Goal: Task Accomplishment & Management: Use online tool/utility

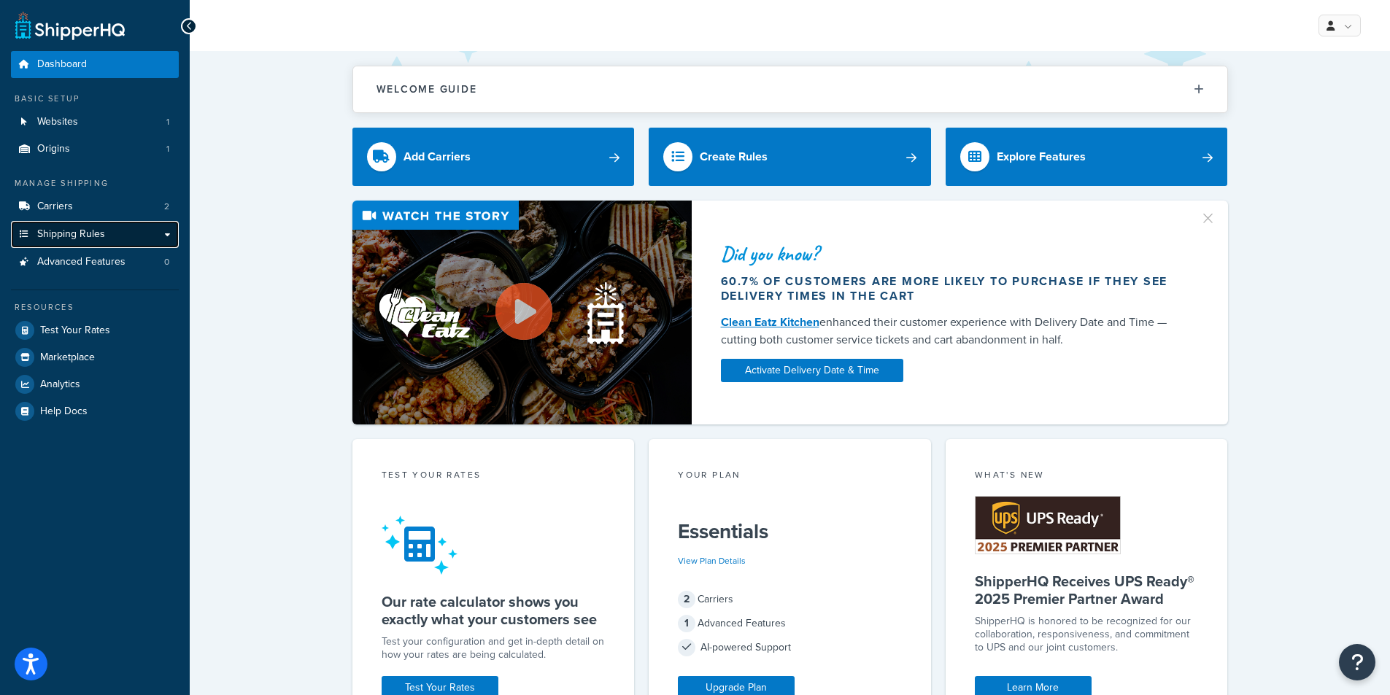
click at [91, 239] on span "Shipping Rules" at bounding box center [71, 234] width 68 height 12
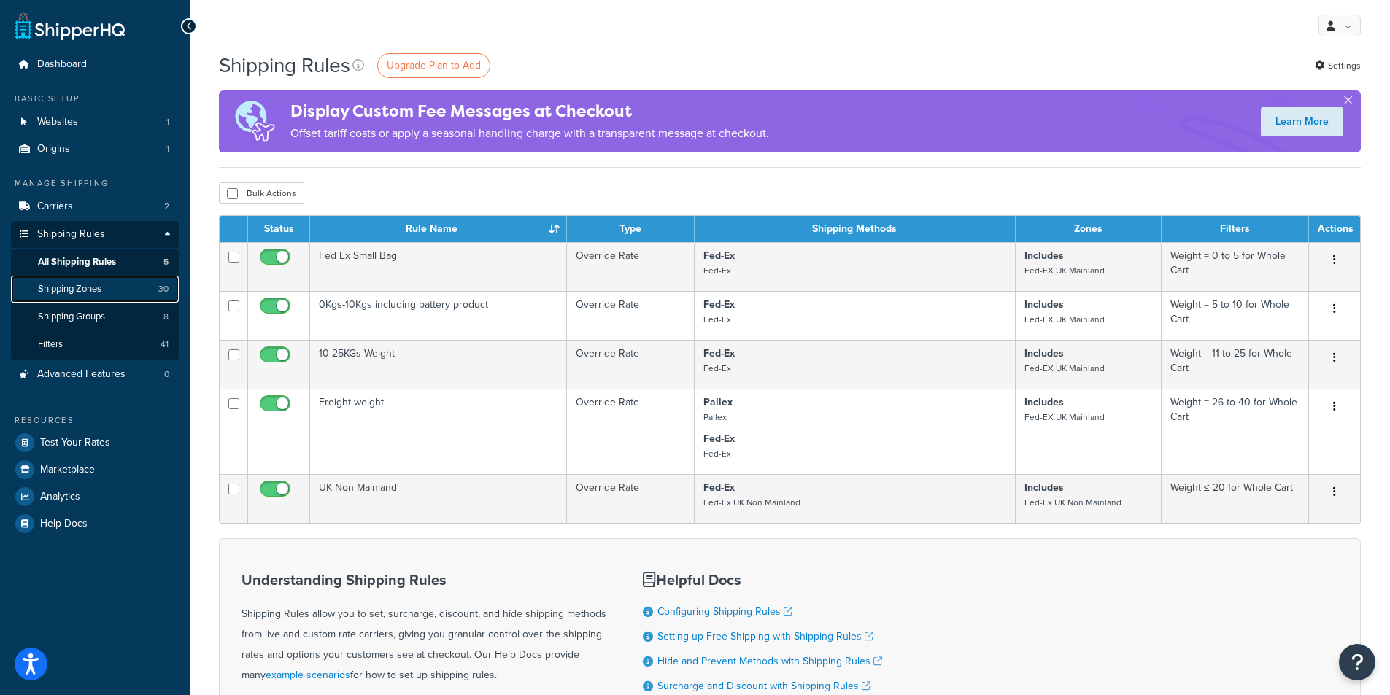
click at [128, 283] on link "Shipping Zones 30" at bounding box center [95, 289] width 168 height 27
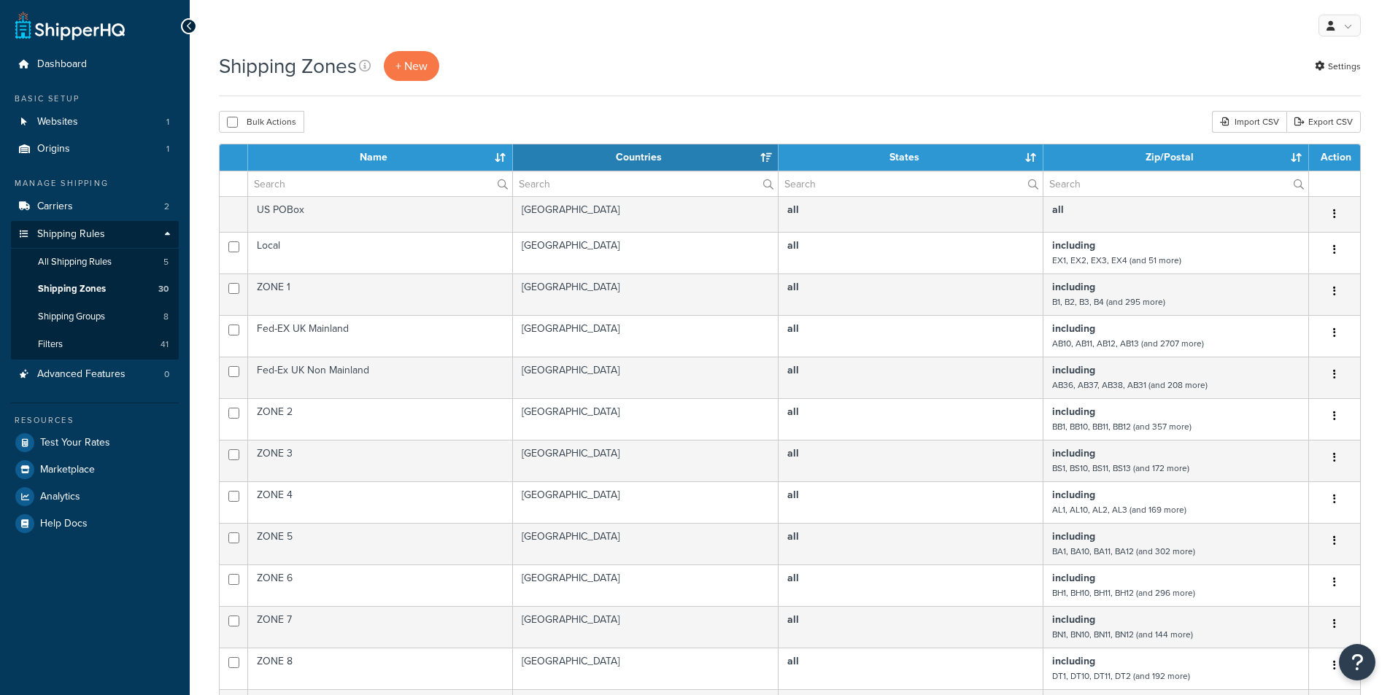
select select "15"
click at [122, 322] on link "Shipping Groups 8" at bounding box center [95, 316] width 168 height 27
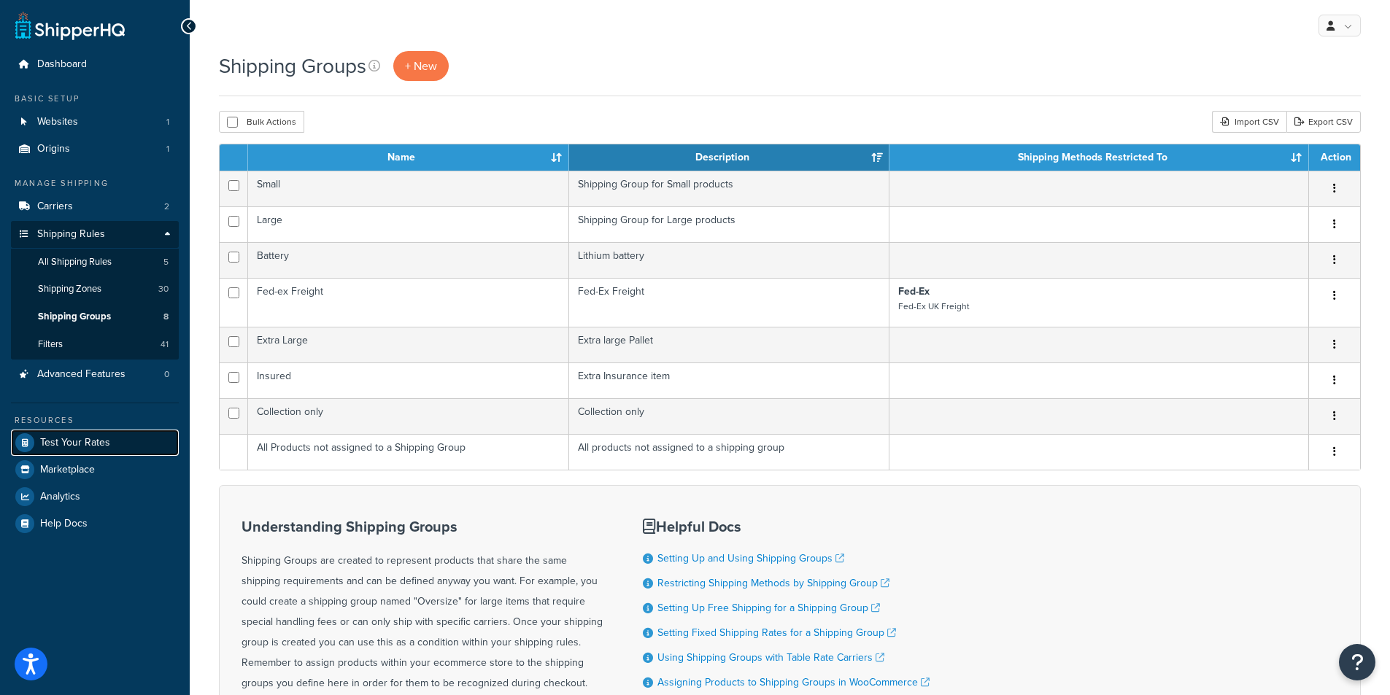
click at [93, 434] on link "Test Your Rates" at bounding box center [95, 443] width 168 height 26
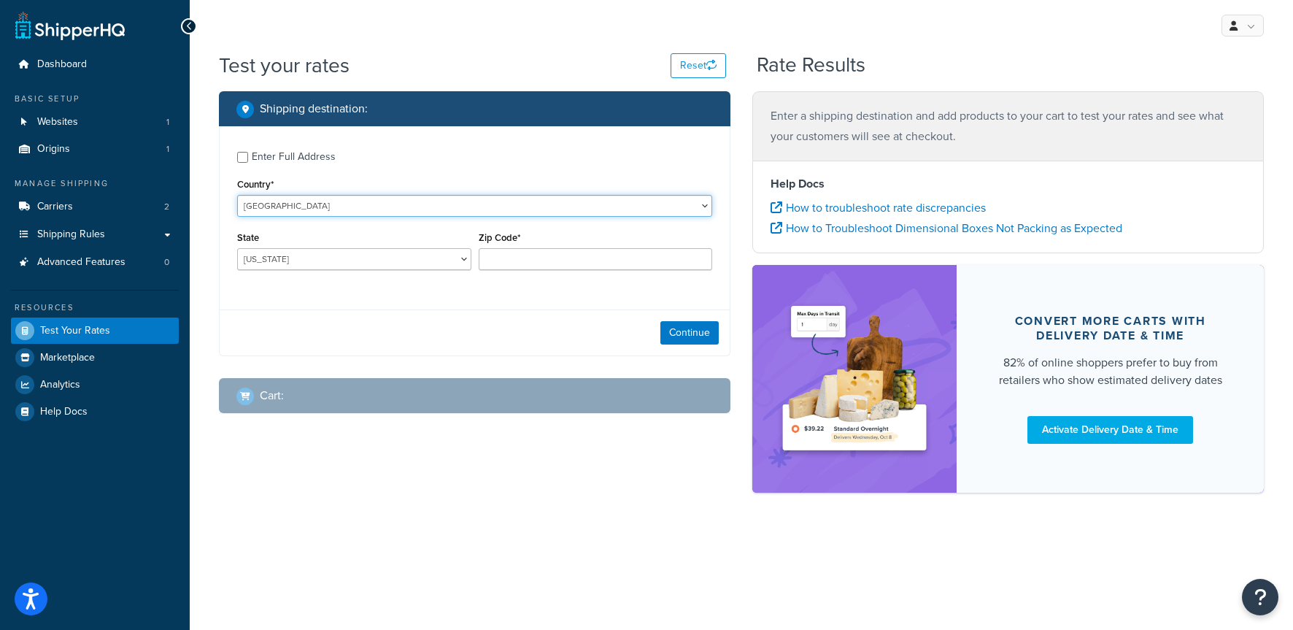
click at [379, 209] on select "[GEOGRAPHIC_DATA] [GEOGRAPHIC_DATA] [GEOGRAPHIC_DATA] [GEOGRAPHIC_DATA] [GEOGRA…" at bounding box center [474, 206] width 475 height 22
select select "GB"
click at [237, 195] on select "[GEOGRAPHIC_DATA] [GEOGRAPHIC_DATA] [GEOGRAPHIC_DATA] [GEOGRAPHIC_DATA] [GEOGRA…" at bounding box center [474, 206] width 475 height 22
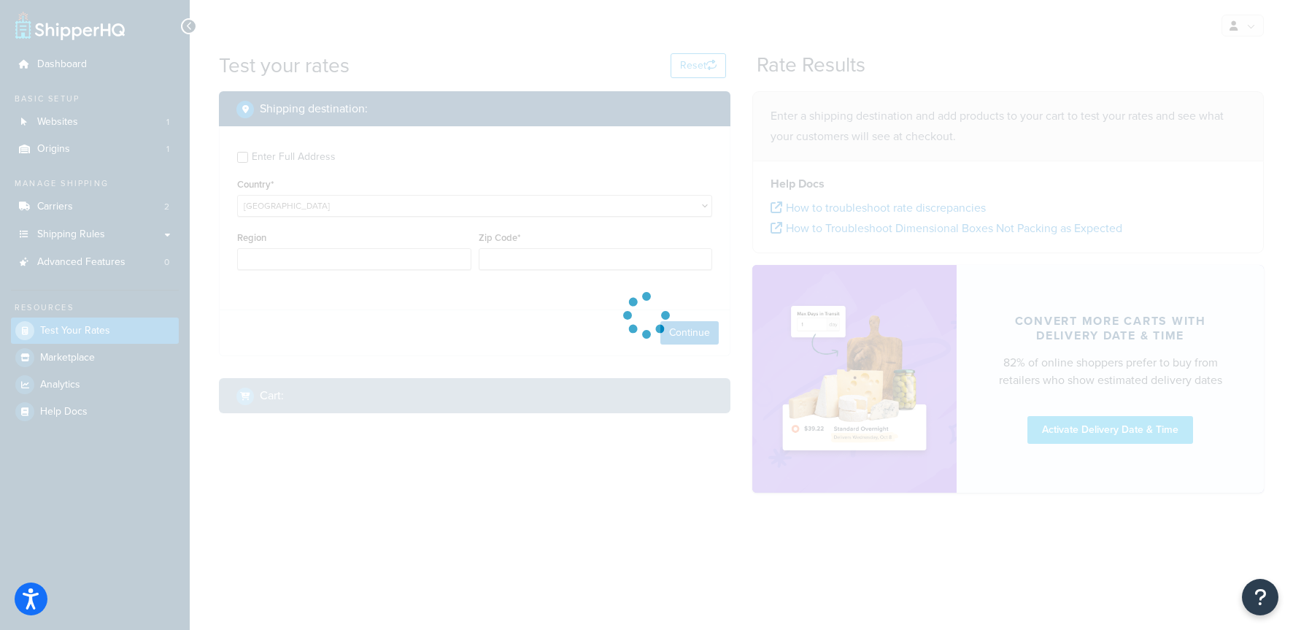
click at [310, 251] on div at bounding box center [646, 315] width 1293 height 630
type input "AL"
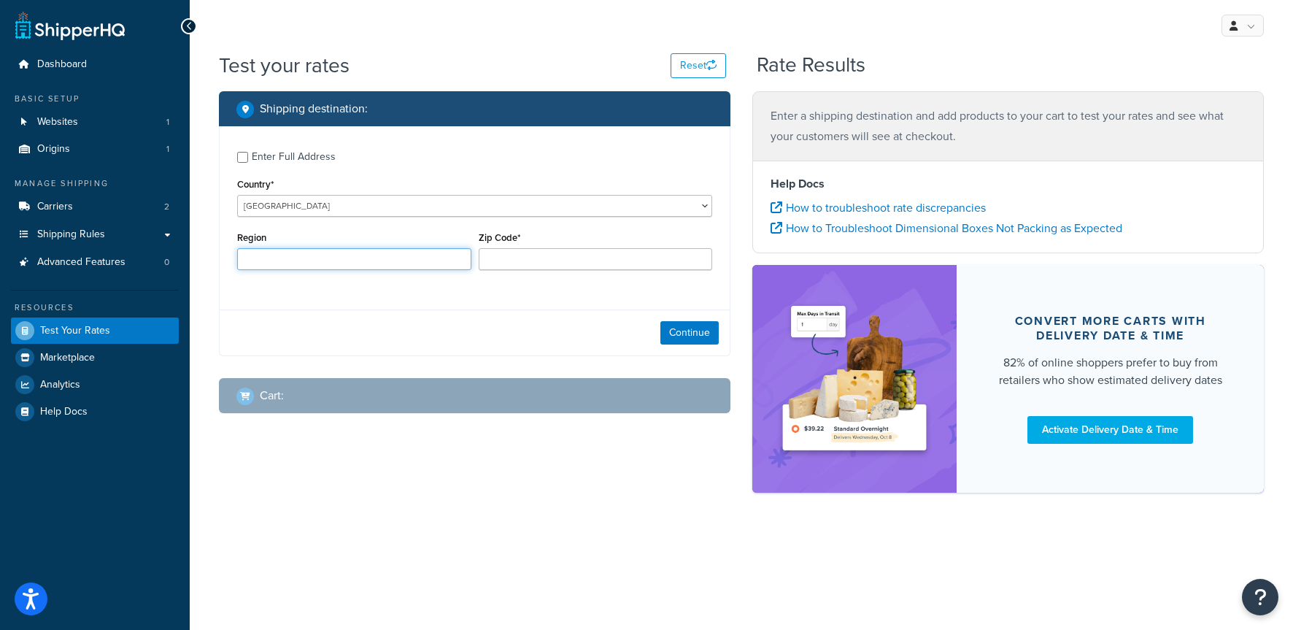
click at [387, 264] on input "Region" at bounding box center [354, 259] width 234 height 22
click at [359, 257] on input "Region" at bounding box center [354, 259] width 234 height 22
type input "L33 7XZ"
drag, startPoint x: 286, startPoint y: 257, endPoint x: 160, endPoint y: 272, distance: 126.4
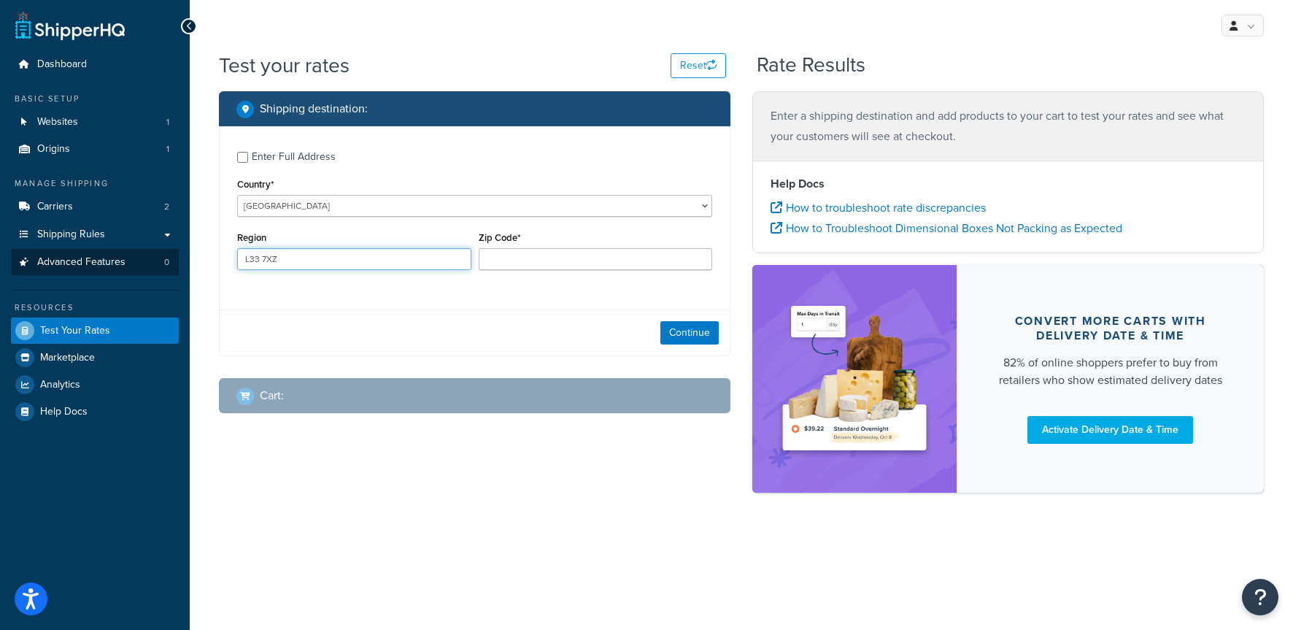
click at [159, 272] on div "Dashboard Basic Setup Websites 1 Origins 1 Manage Shipping Carriers 2 Shipping …" at bounding box center [646, 315] width 1293 height 630
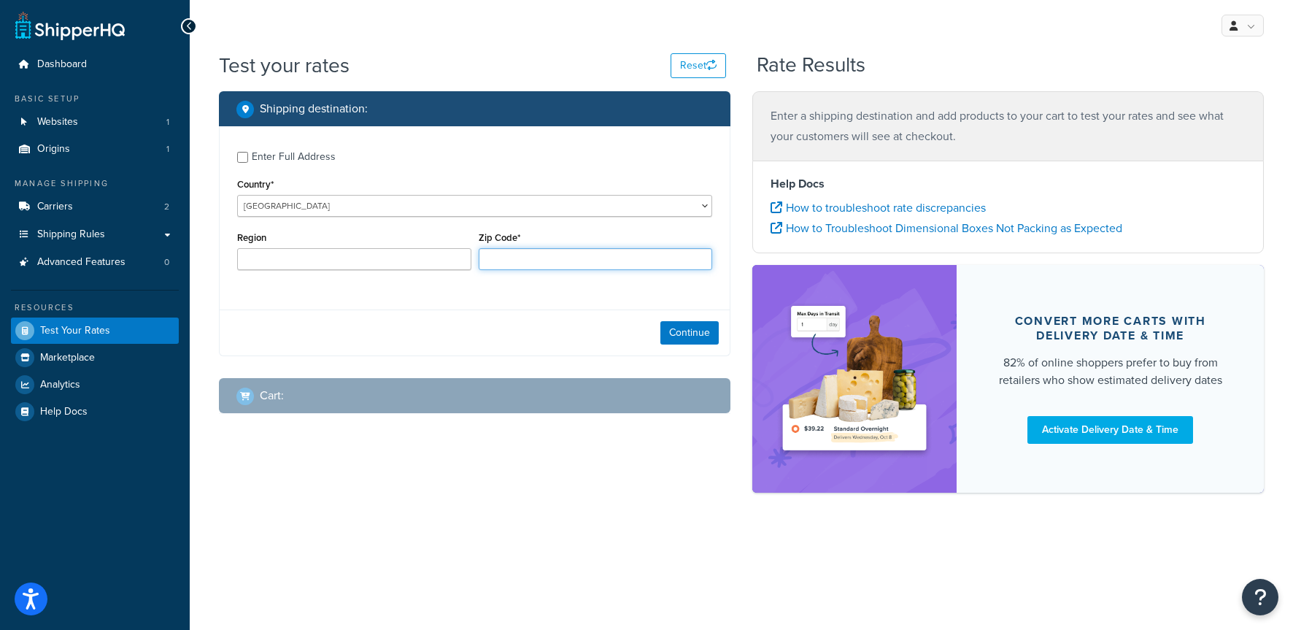
click at [533, 256] on input "Zip Code*" at bounding box center [596, 259] width 234 height 22
type input "L33 7XZ"
click at [686, 346] on div "Continue" at bounding box center [475, 332] width 510 height 46
click at [693, 329] on button "Continue" at bounding box center [689, 332] width 58 height 23
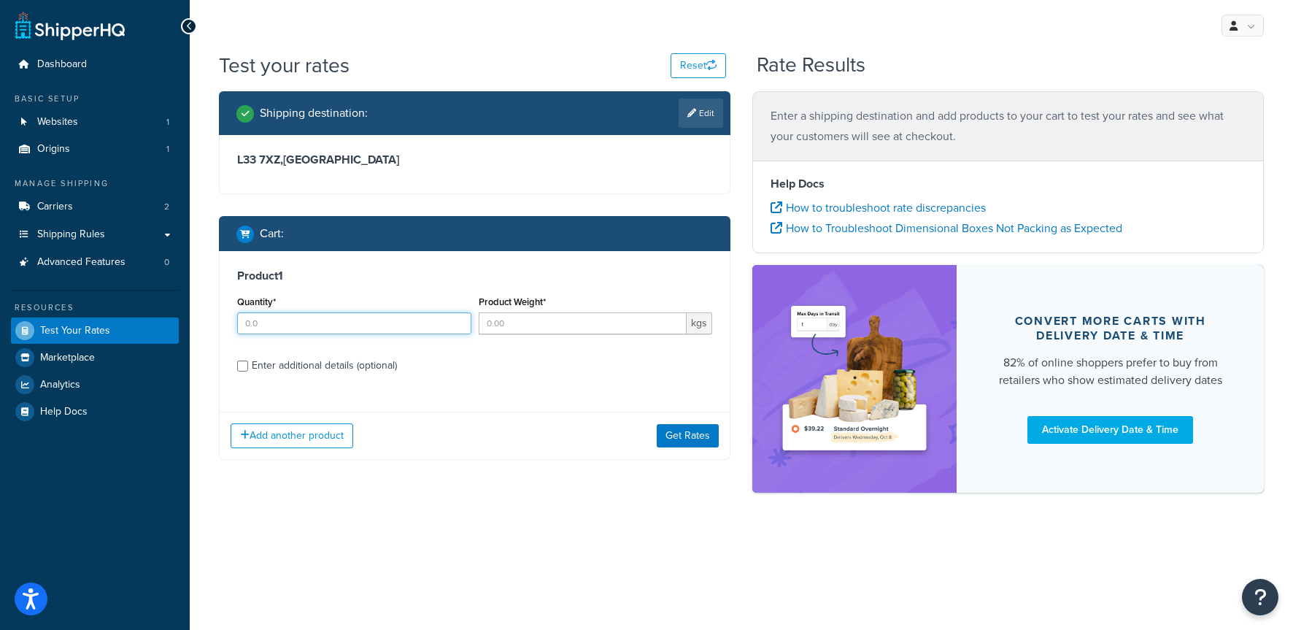
click at [387, 318] on input "Quantity*" at bounding box center [354, 323] width 234 height 22
type input "1"
click at [569, 325] on input "Product Weight*" at bounding box center [583, 323] width 209 height 22
type input "74"
click at [681, 430] on button "Get Rates" at bounding box center [688, 435] width 62 height 23
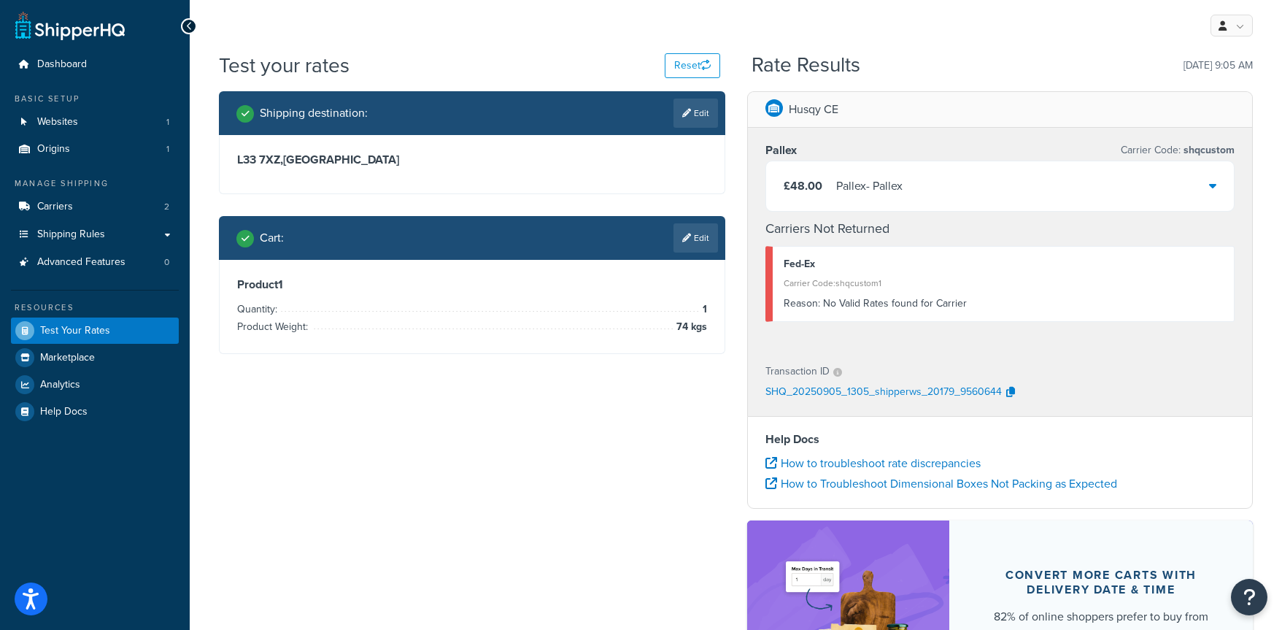
click at [1207, 193] on div "£48.00 [PERSON_NAME]" at bounding box center [1000, 186] width 468 height 50
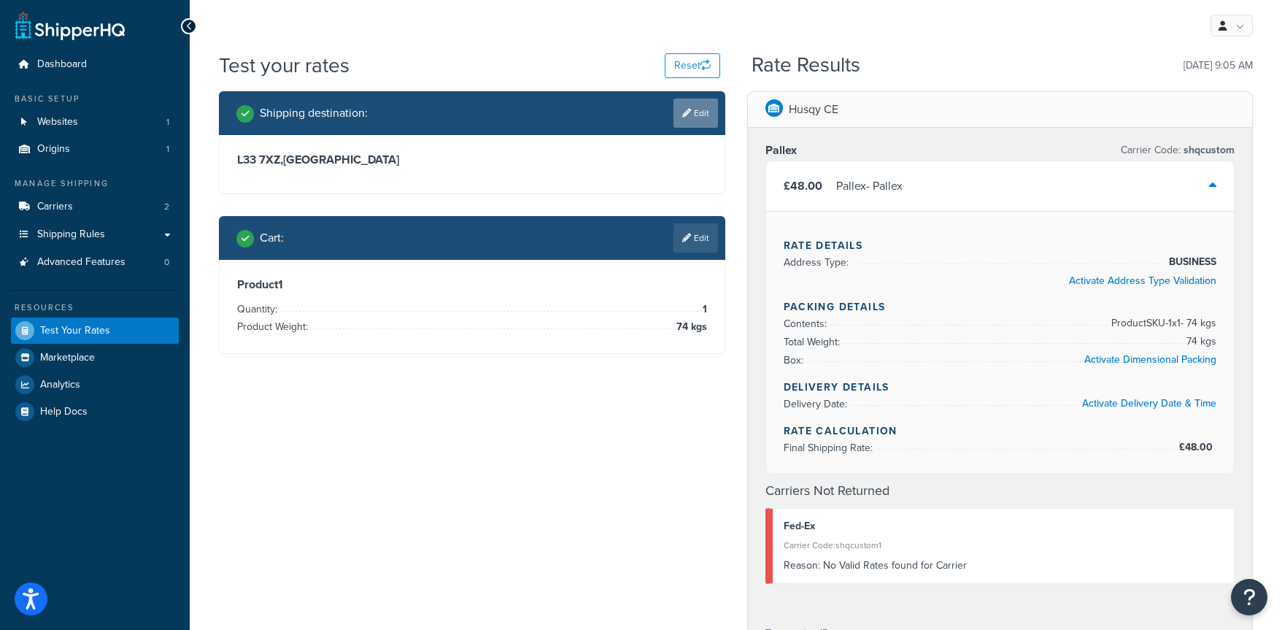
click at [692, 120] on link "Edit" at bounding box center [695, 112] width 44 height 29
select select "GB"
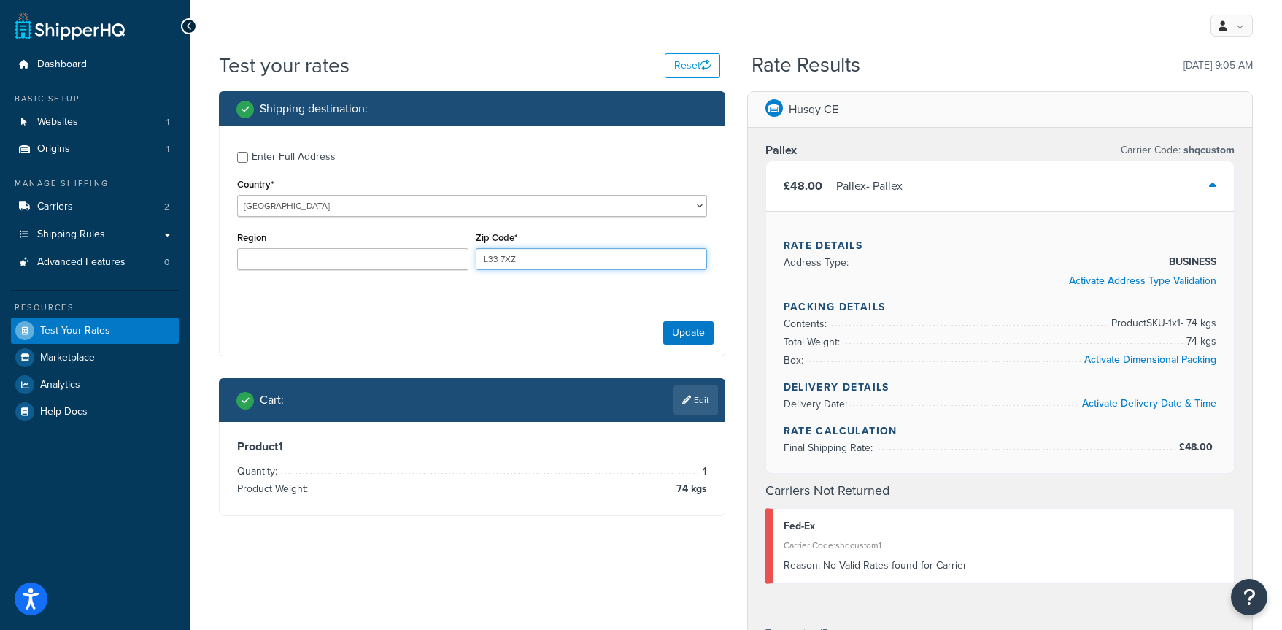
drag, startPoint x: 566, startPoint y: 259, endPoint x: 414, endPoint y: 264, distance: 151.8
click at [414, 264] on div "Region Zip Code* L33 7XZ" at bounding box center [471, 254] width 477 height 53
type input "EX5 3JX"
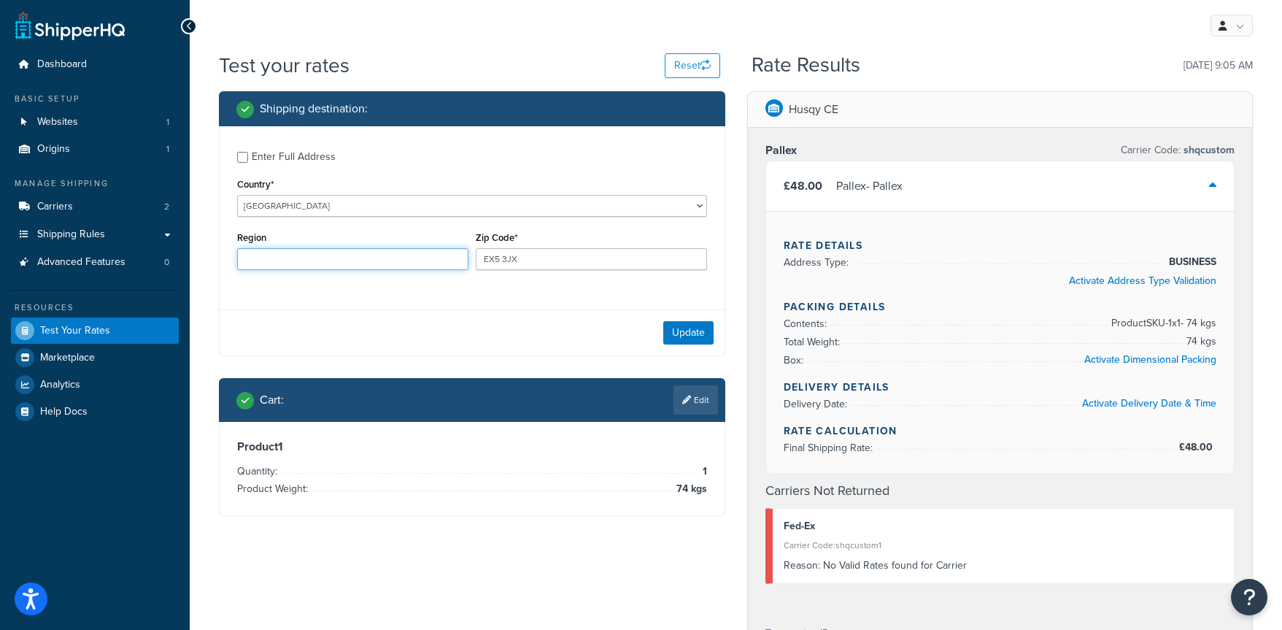
type input "[GEOGRAPHIC_DATA]"
click at [686, 330] on button "Update" at bounding box center [688, 332] width 50 height 23
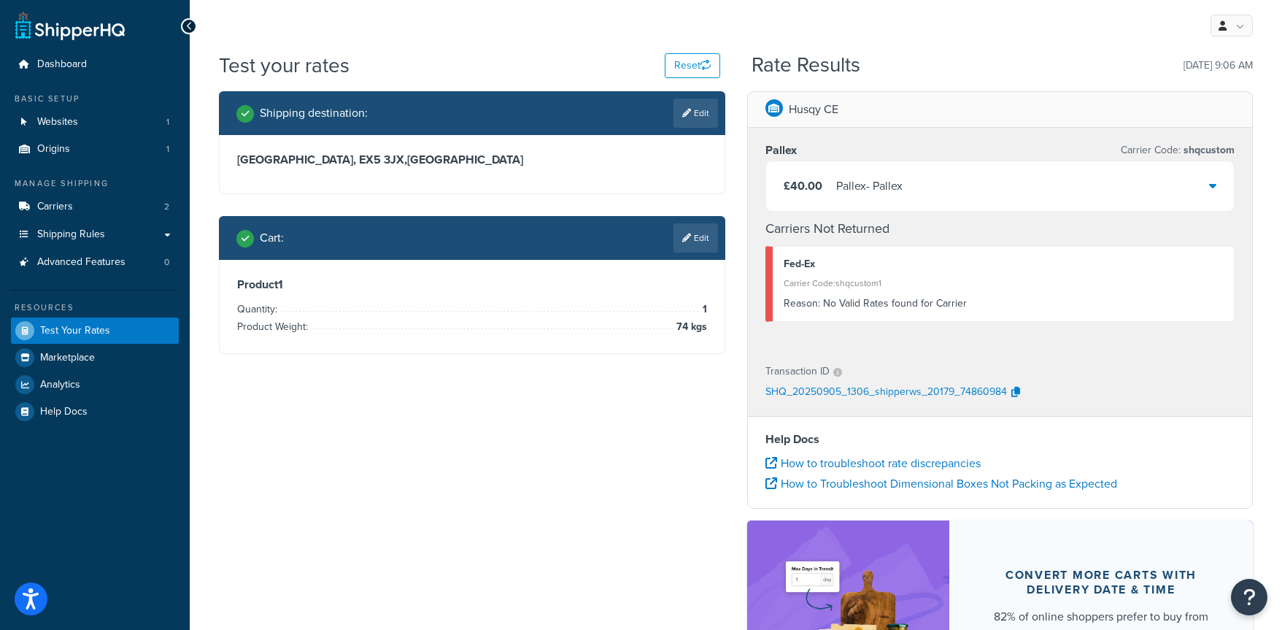
click at [1216, 190] on div "£40.00 [PERSON_NAME]" at bounding box center [1000, 186] width 468 height 50
